Goal: Browse casually

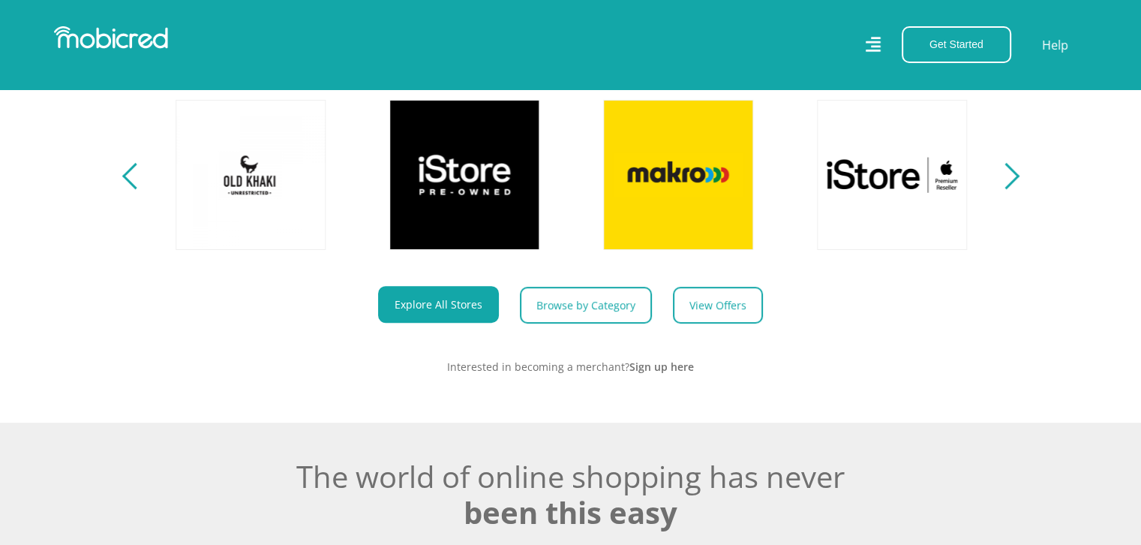
scroll to position [0, 1068]
click at [1011, 185] on div "Next" at bounding box center [1006, 176] width 26 height 26
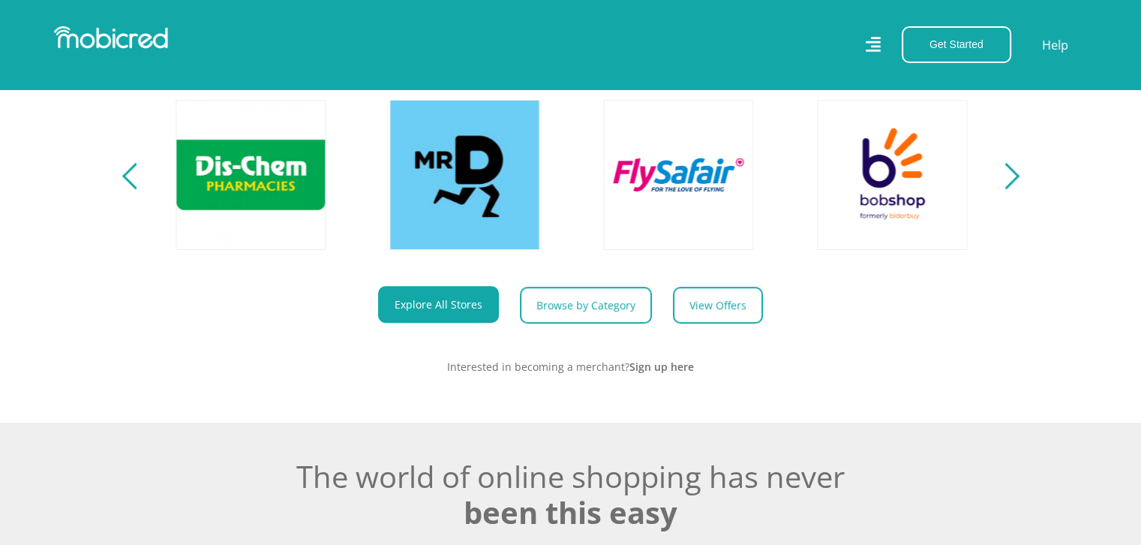
click at [1011, 185] on div "Next" at bounding box center [1006, 176] width 26 height 26
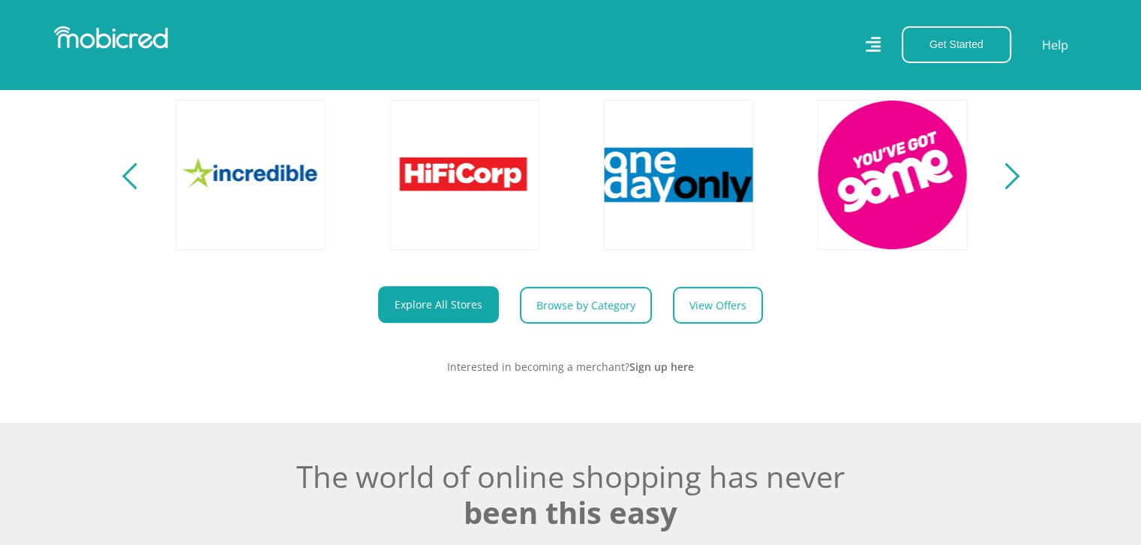
click at [1011, 185] on div "Next" at bounding box center [1006, 176] width 26 height 26
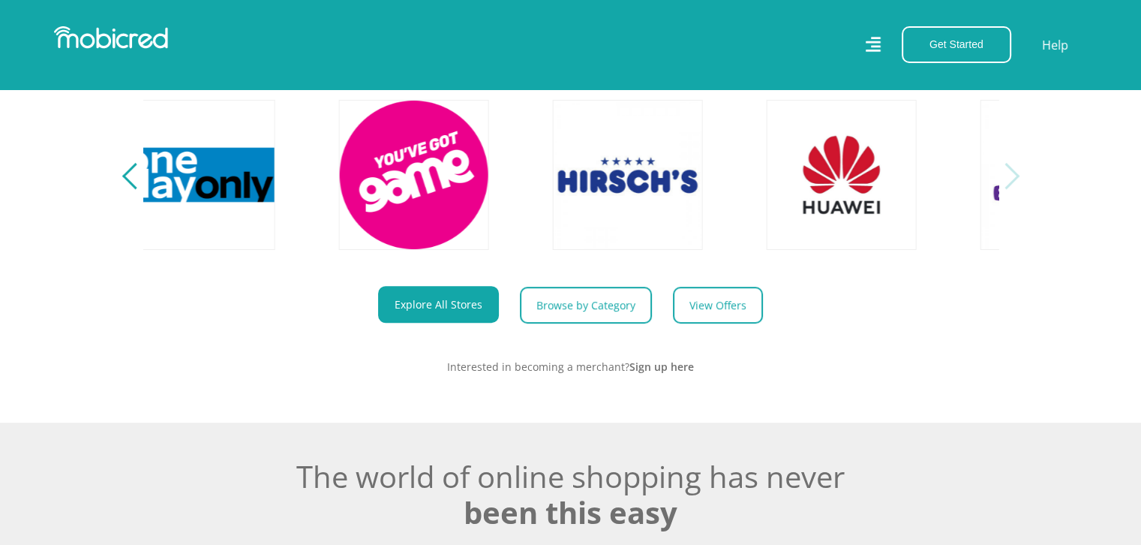
scroll to position [0, 3421]
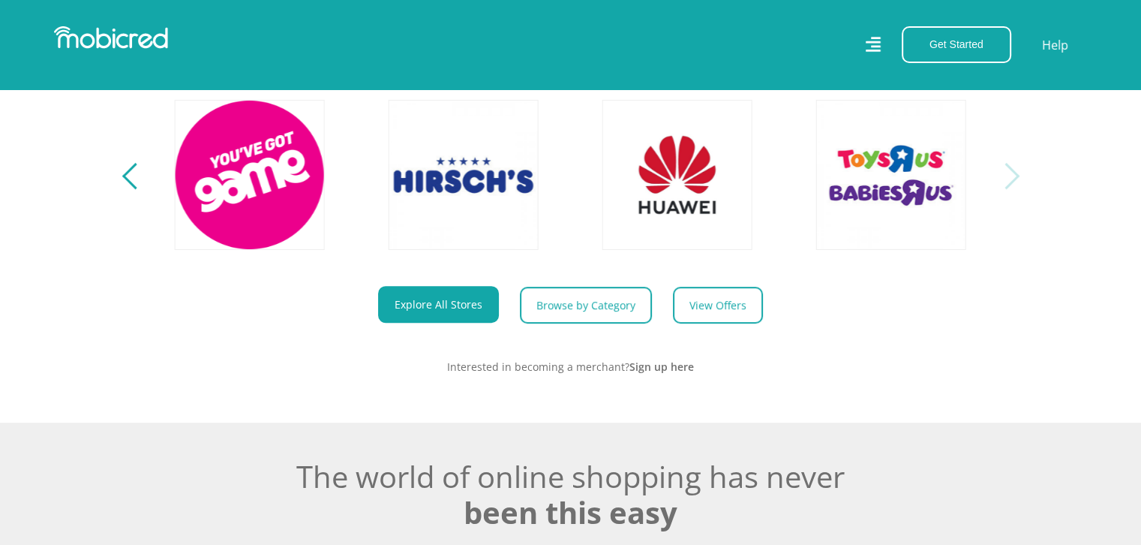
click at [1011, 185] on div "Next" at bounding box center [1006, 176] width 26 height 26
click at [1011, 187] on div "Next" at bounding box center [1006, 176] width 26 height 26
click at [131, 189] on div "Previous" at bounding box center [135, 176] width 26 height 26
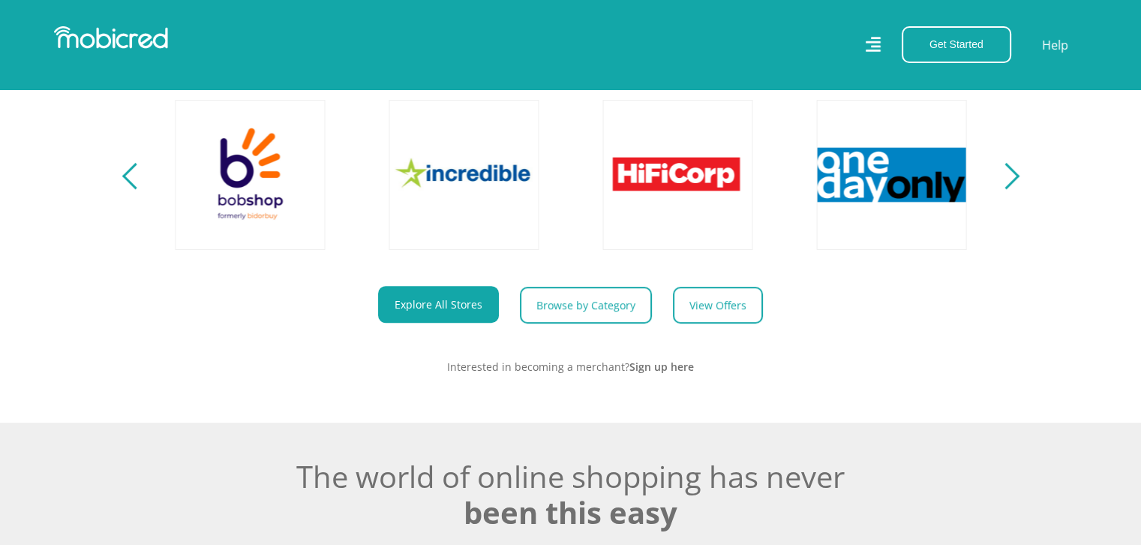
click at [131, 189] on div "Previous" at bounding box center [135, 176] width 26 height 26
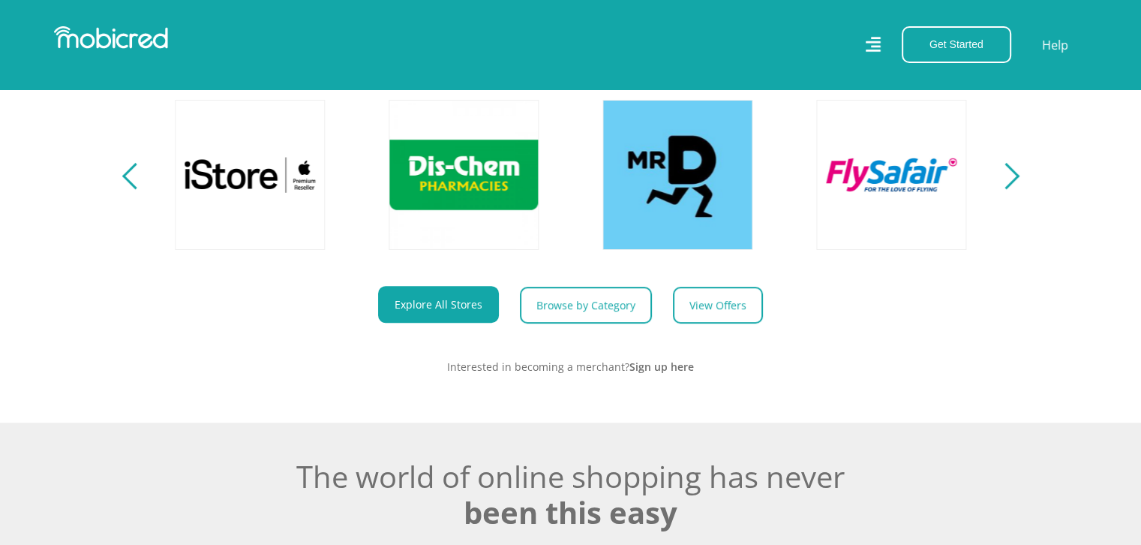
click at [131, 189] on div "Previous" at bounding box center [135, 176] width 26 height 26
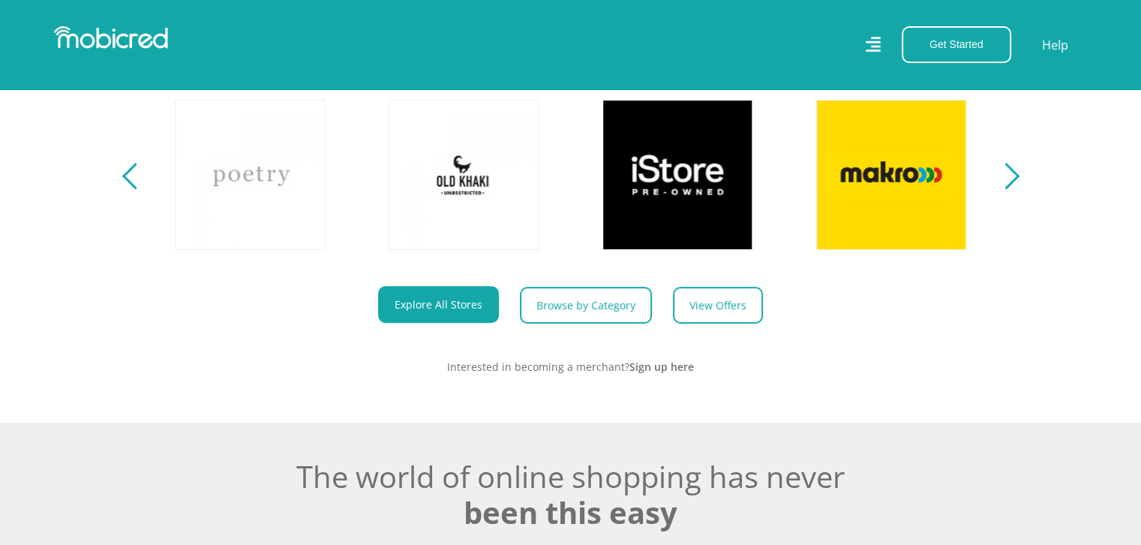
click at [129, 189] on div "Previous" at bounding box center [135, 176] width 26 height 26
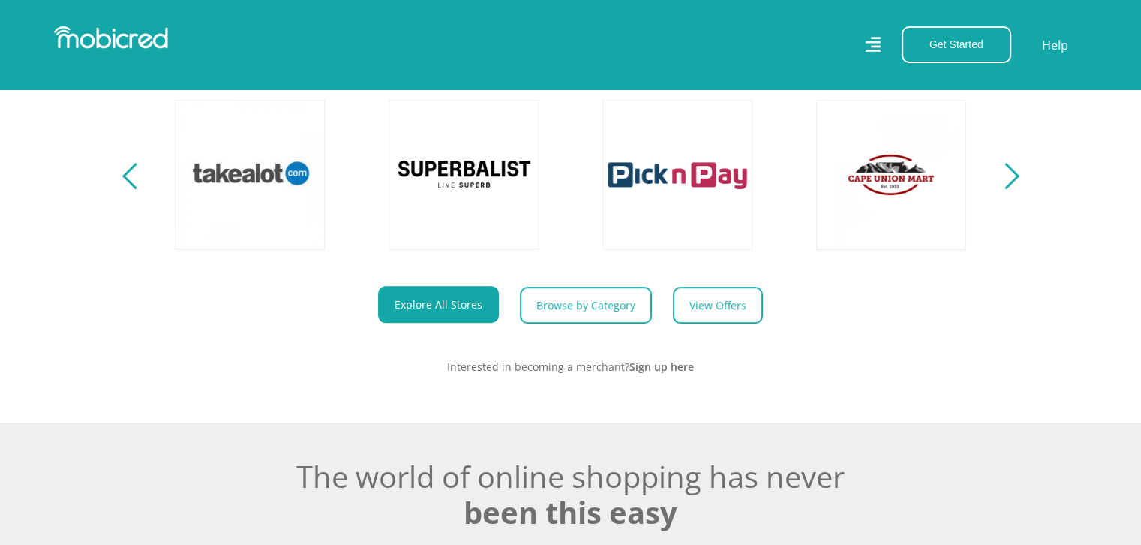
scroll to position [0, 0]
click at [129, 189] on div "Previous" at bounding box center [135, 176] width 26 height 26
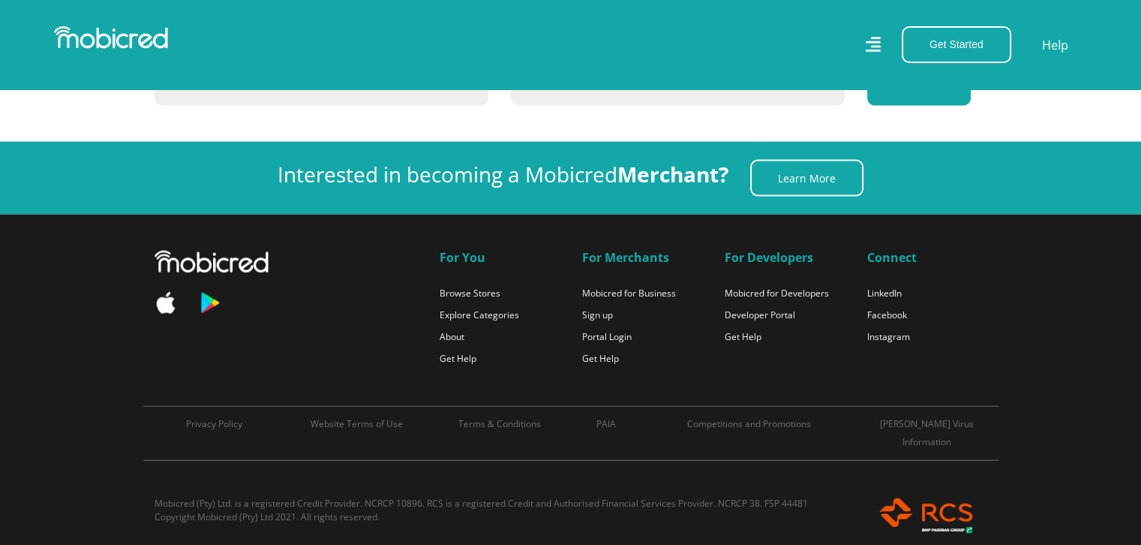
scroll to position [2955, 0]
